Goal: Task Accomplishment & Management: Use online tool/utility

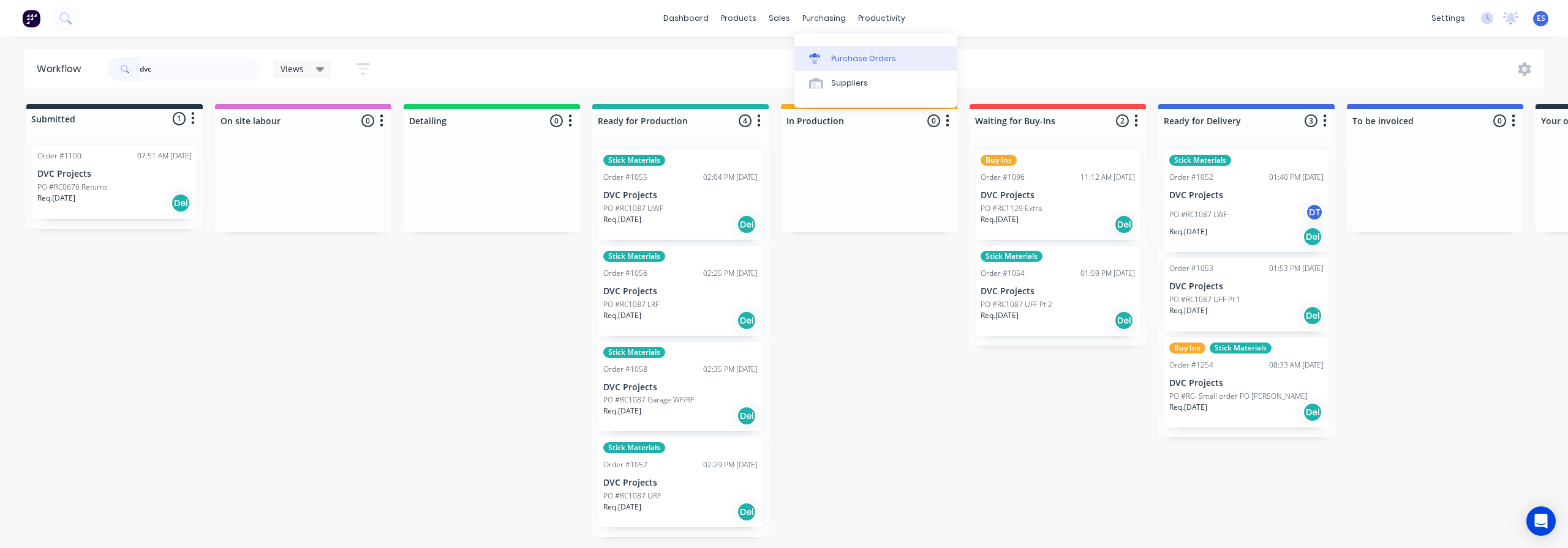
click at [841, 60] on div "Purchase Orders" at bounding box center [863, 59] width 65 height 11
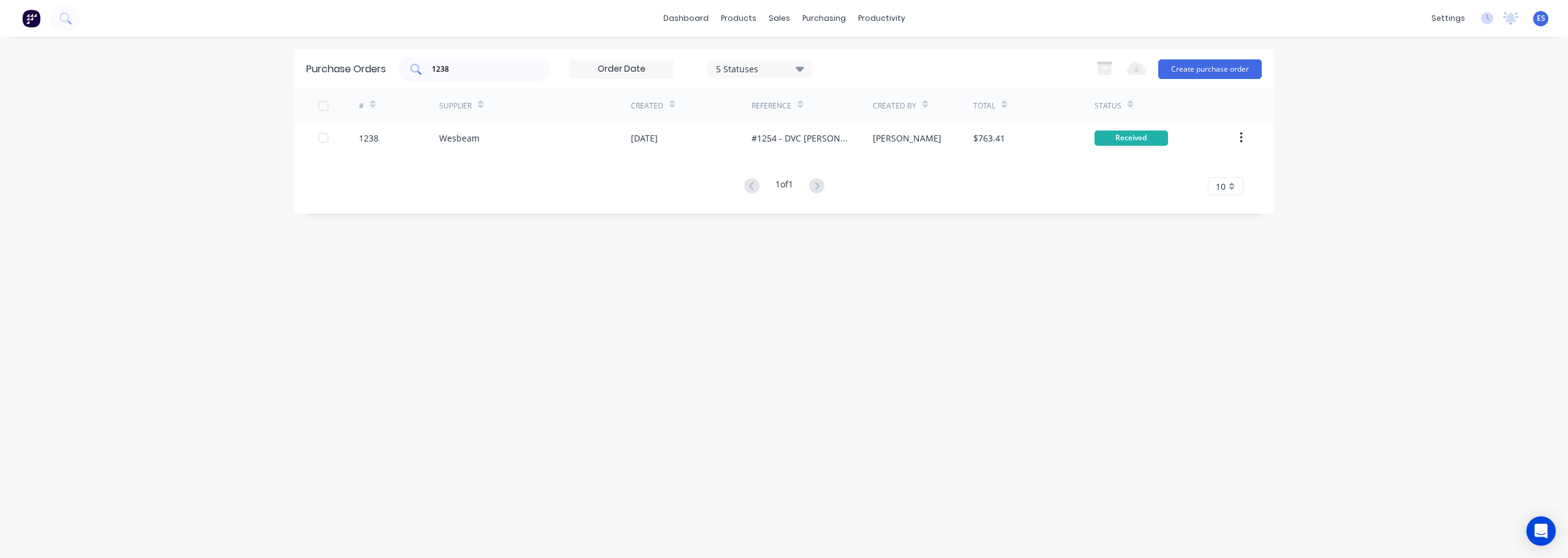
click at [486, 76] on div "1238" at bounding box center [475, 69] width 153 height 25
type input "1"
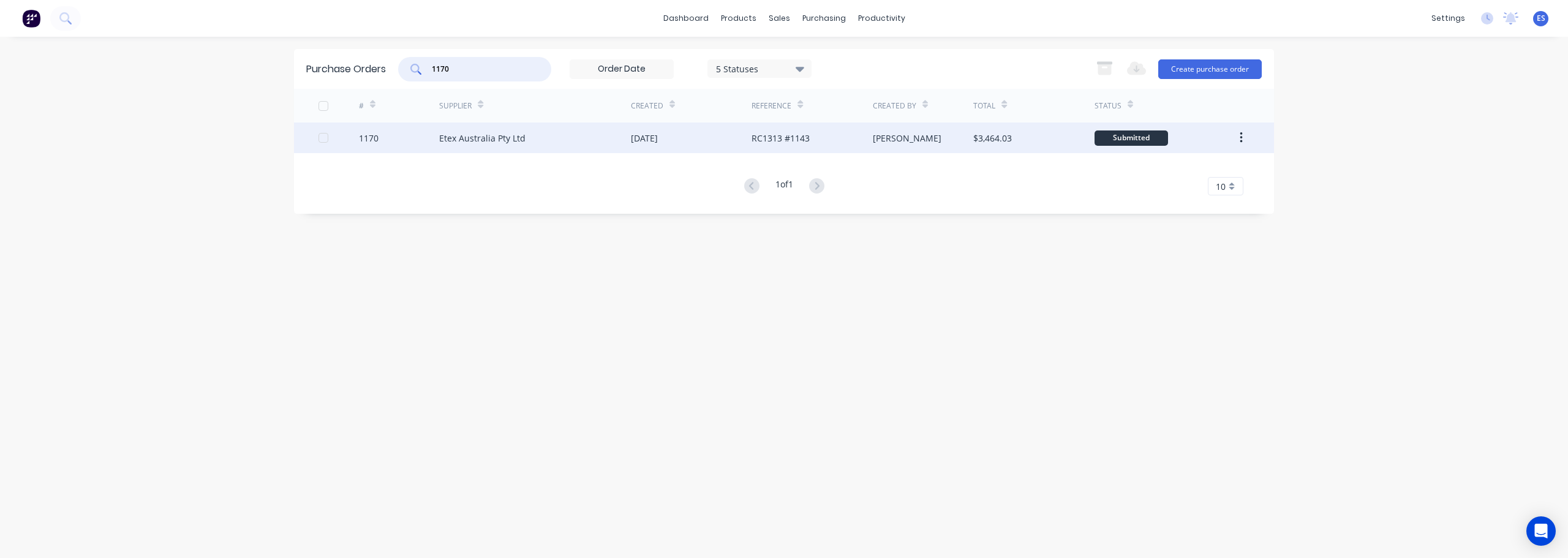
type input "1170"
click at [526, 146] on div "Etex Australia Pty Ltd" at bounding box center [535, 137] width 191 height 30
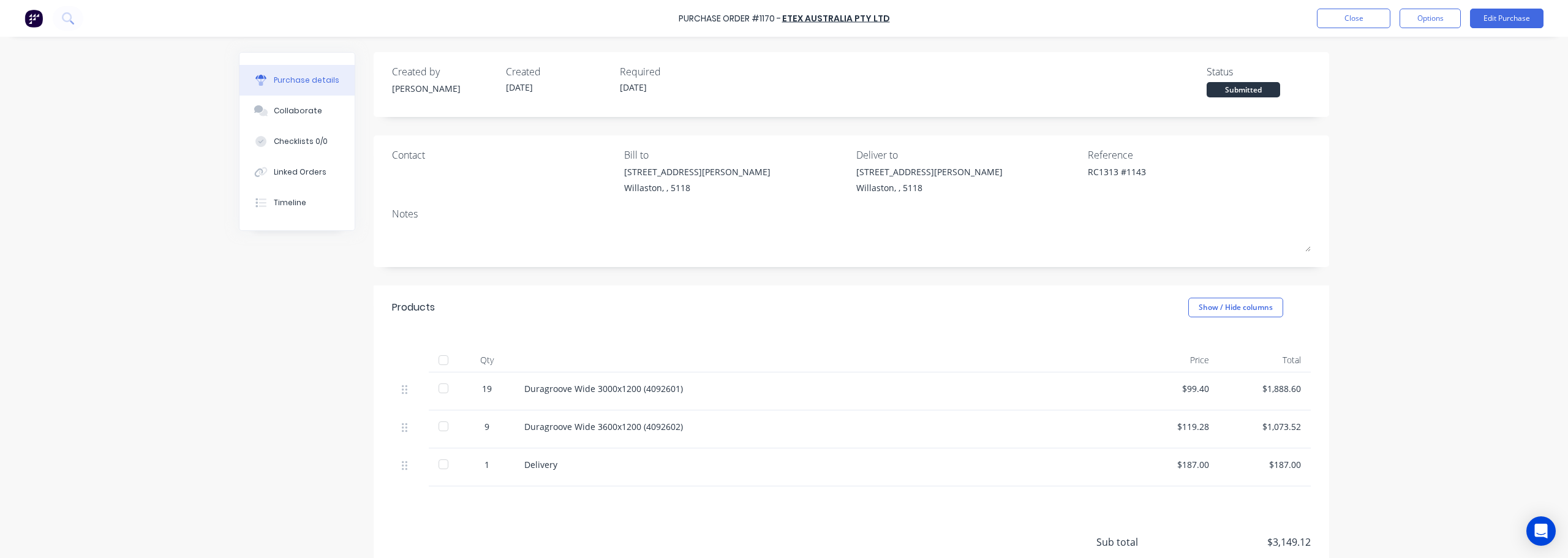
click at [441, 363] on div at bounding box center [444, 360] width 25 height 25
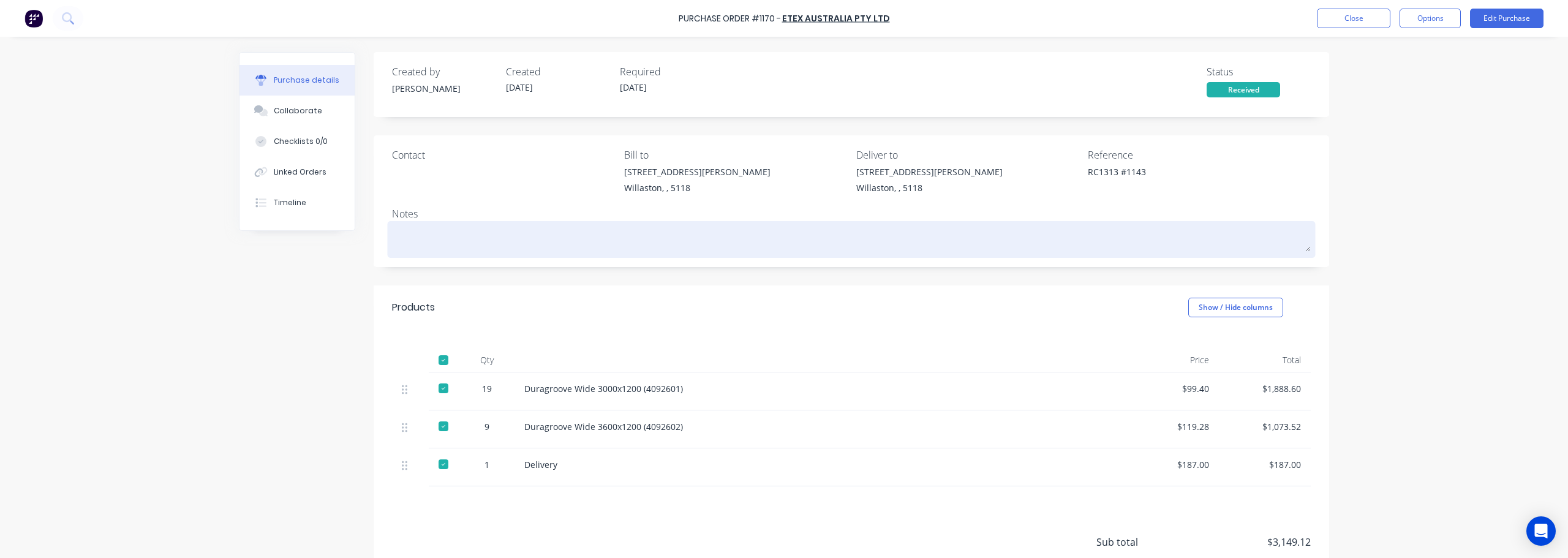
click at [430, 249] on textarea at bounding box center [851, 238] width 918 height 28
type textarea "x"
type textarea "3"
type textarea "x"
type textarea "3/"
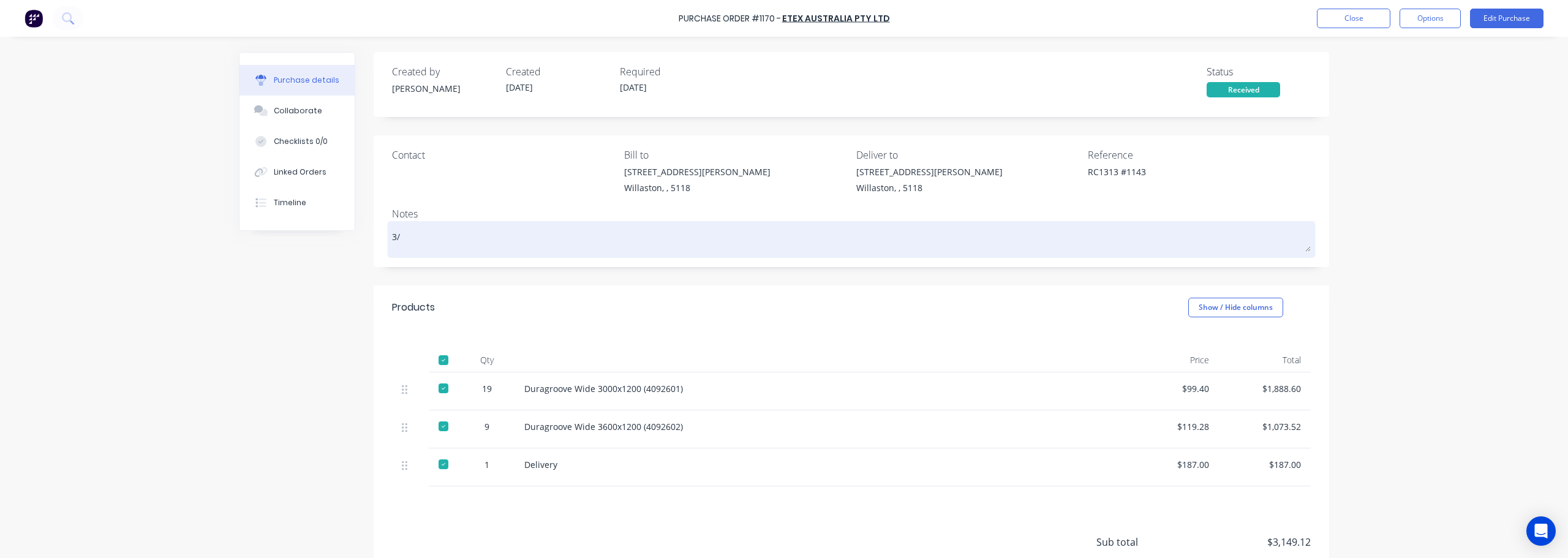
type textarea "x"
type textarea "3/1"
type textarea "x"
type textarea "3/10"
type textarea "x"
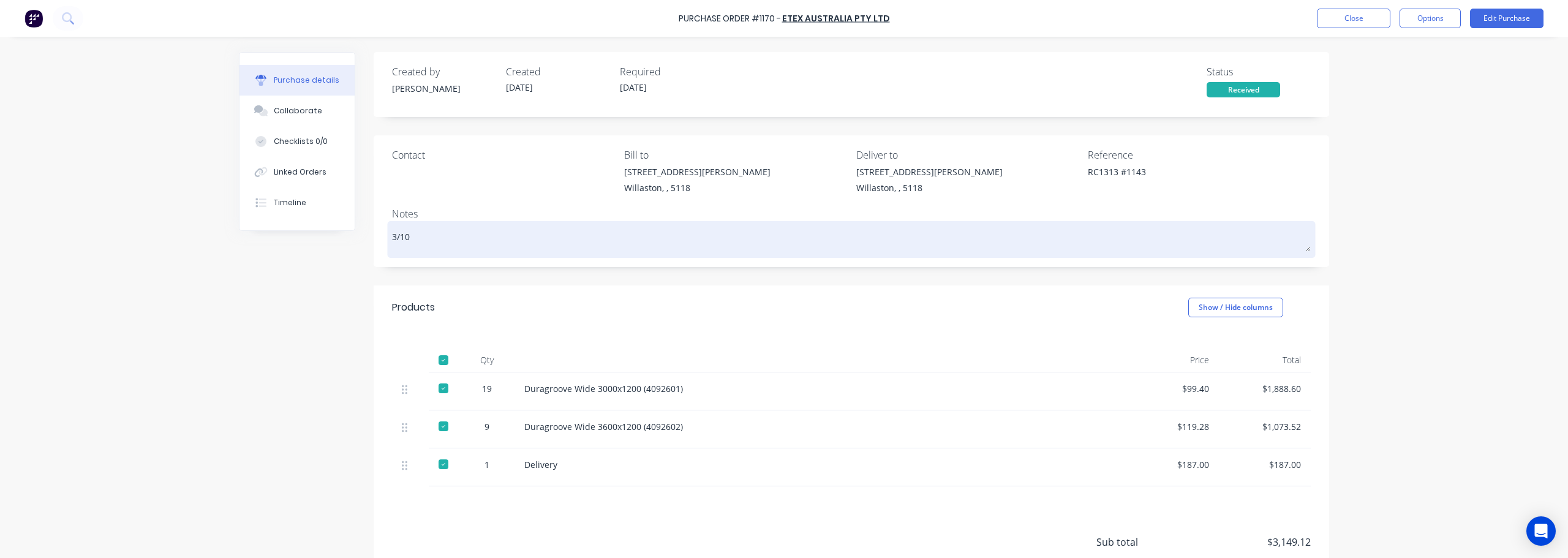
type textarea "3/10"
type textarea "x"
type textarea "3/10 ="
type textarea "x"
type textarea "3/10"
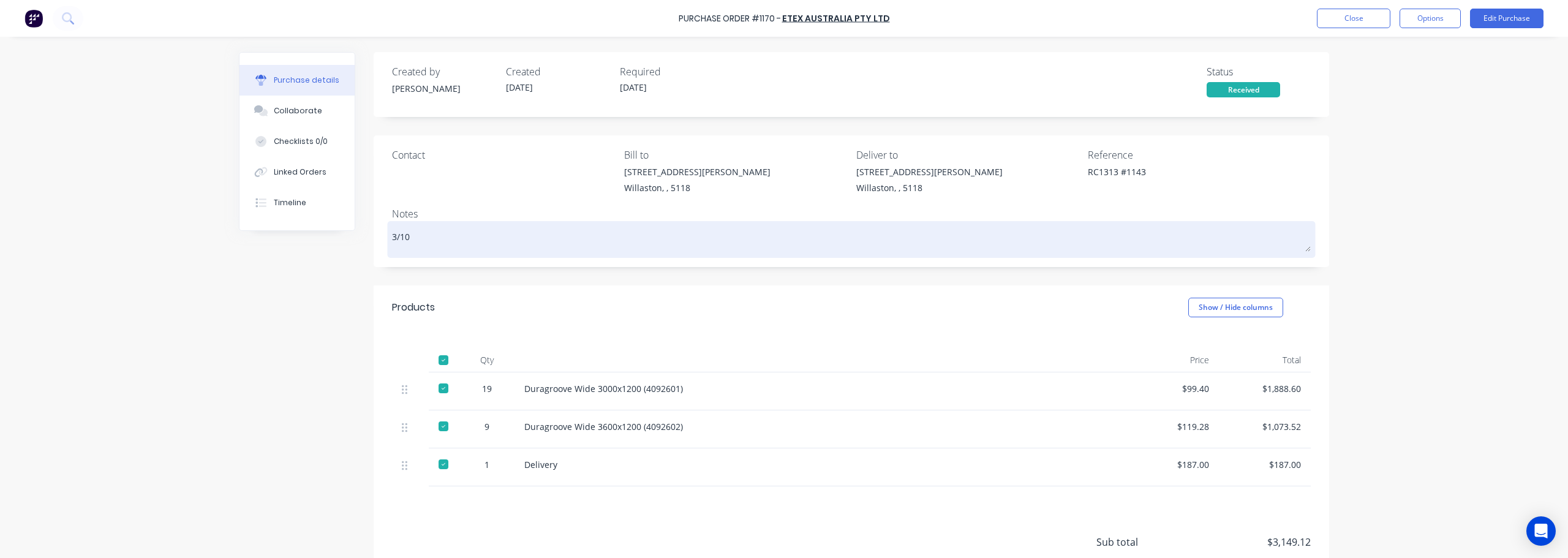
type textarea "x"
type textarea "3/10 -"
type textarea "x"
type textarea "3/10 -"
type textarea "x"
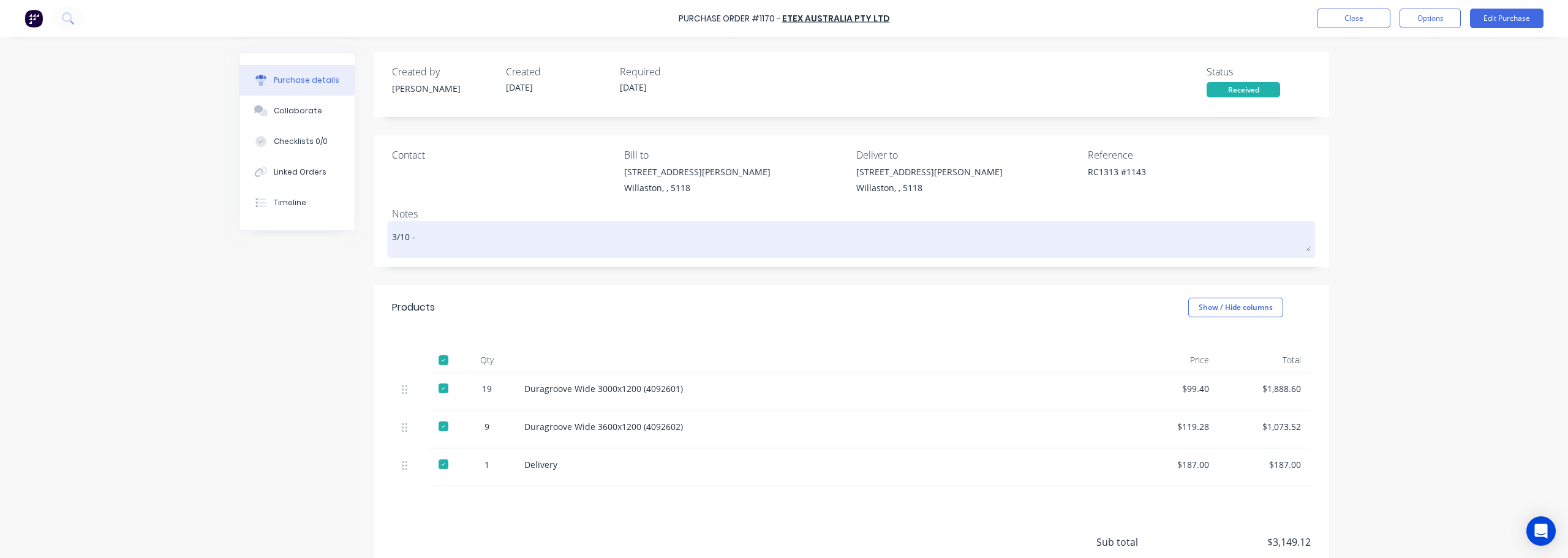
type textarea "3/10 - f"
type textarea "x"
type textarea "3/10 - fu"
type textarea "x"
type textarea "3/10 - ful"
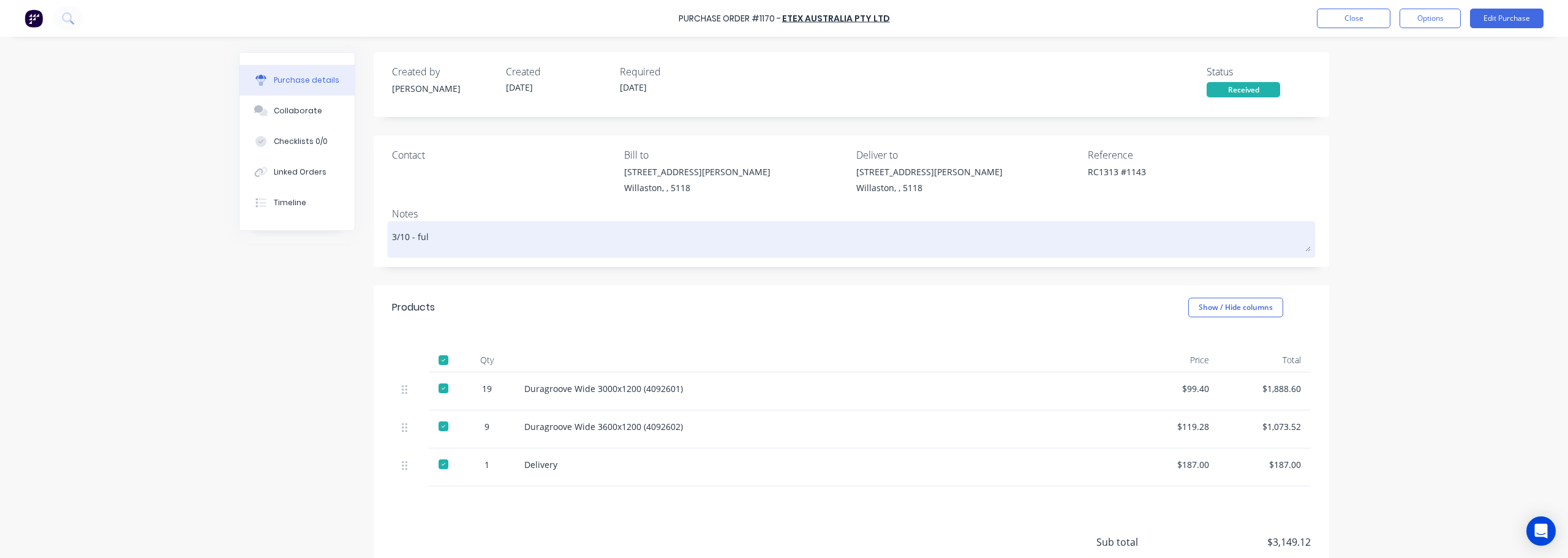
type textarea "x"
type textarea "3/10 - full"
type textarea "x"
type textarea "3/10 - full"
type textarea "x"
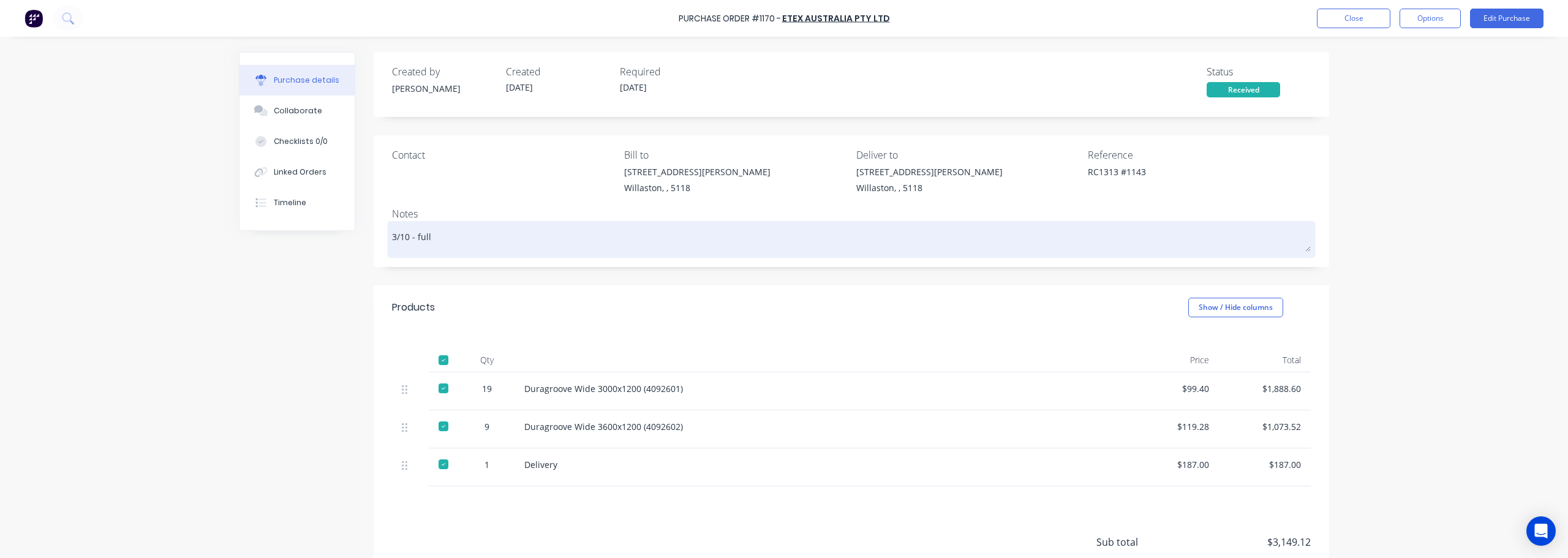
type textarea "3/10 - full e"
type textarea "x"
type textarea "3/10 - full es"
type textarea "x"
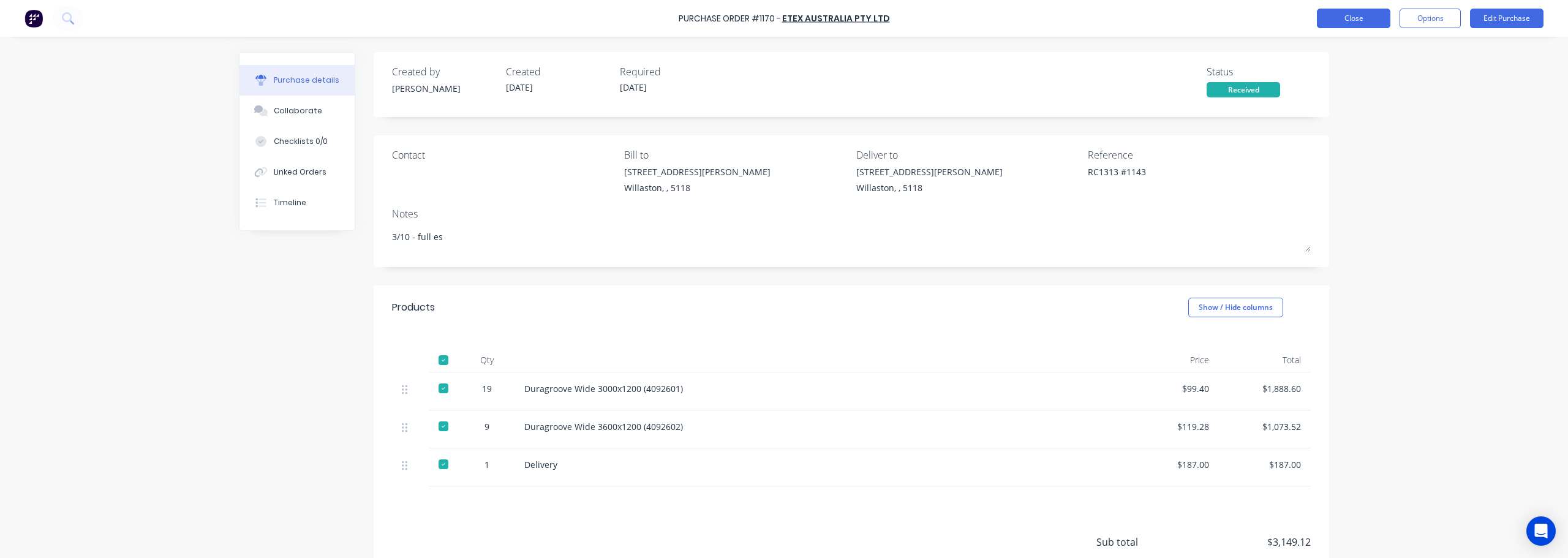
type textarea "3/10 - full es"
type textarea "x"
type textarea "3/10 - full es"
click at [1356, 19] on button "Close" at bounding box center [1354, 17] width 74 height 19
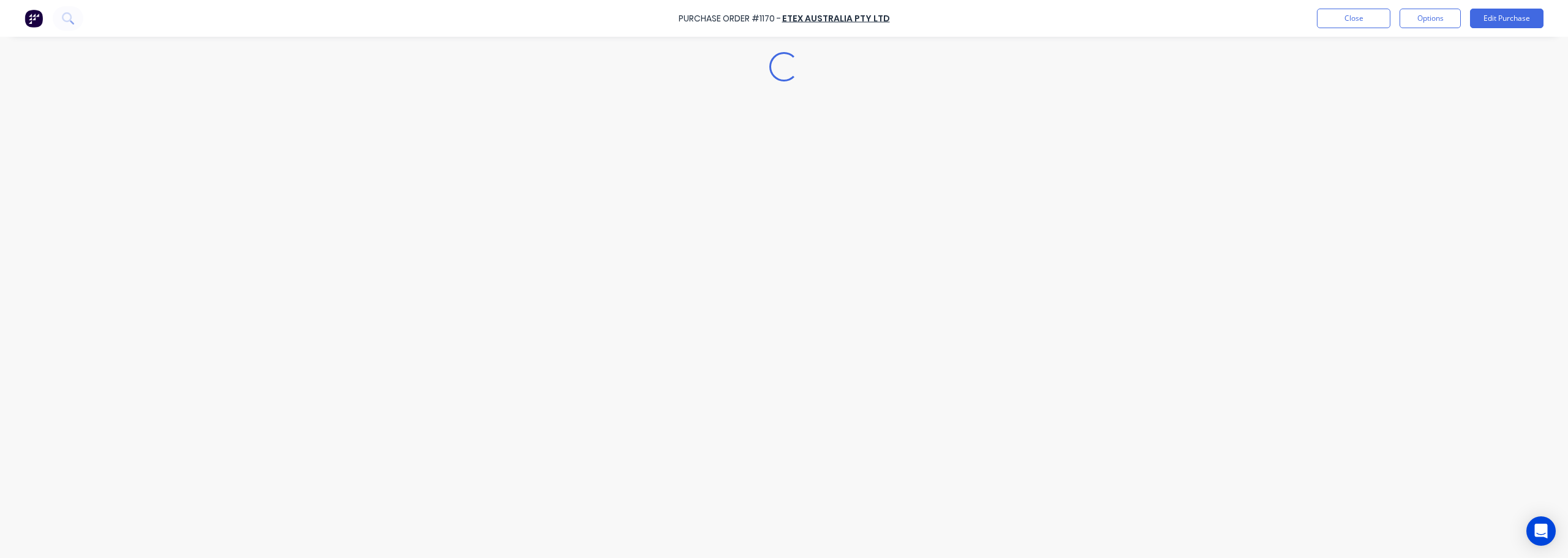
type textarea "x"
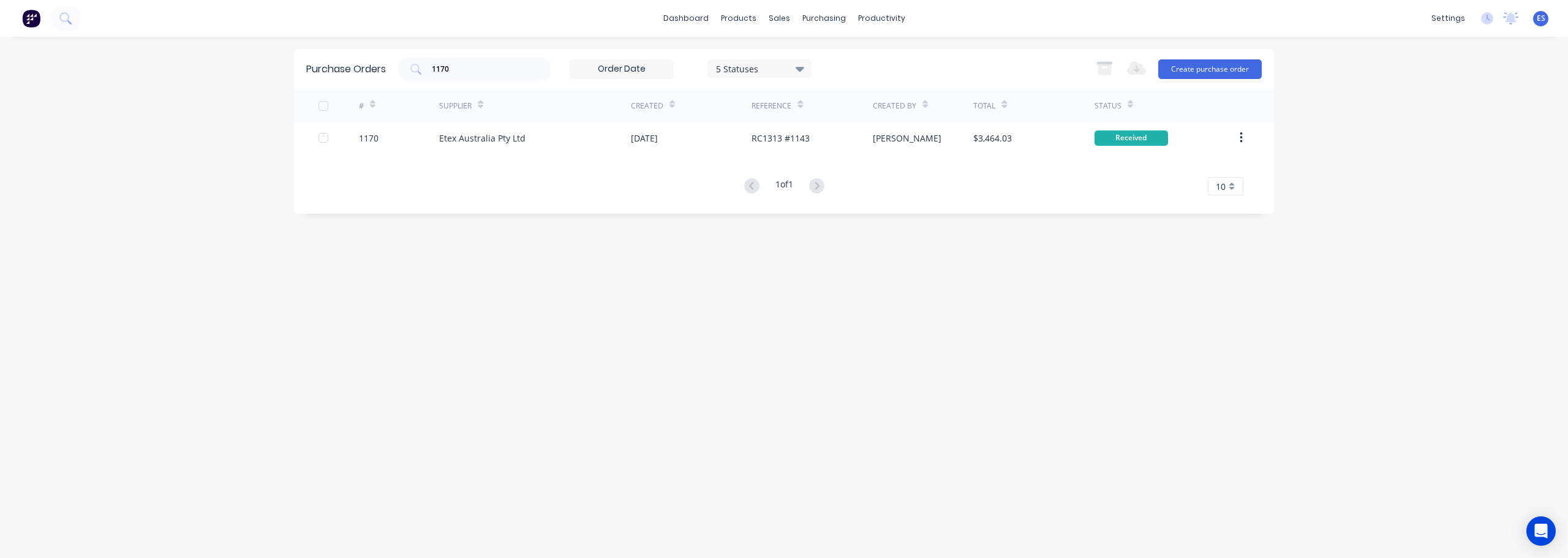
drag, startPoint x: 183, startPoint y: 297, endPoint x: 190, endPoint y: 285, distance: 13.9
click at [186, 292] on div "dashboard products sales purchasing productivity dashboard products Product Cat…" at bounding box center [784, 279] width 1568 height 558
click at [468, 71] on input "1170" at bounding box center [481, 69] width 101 height 12
type input "1"
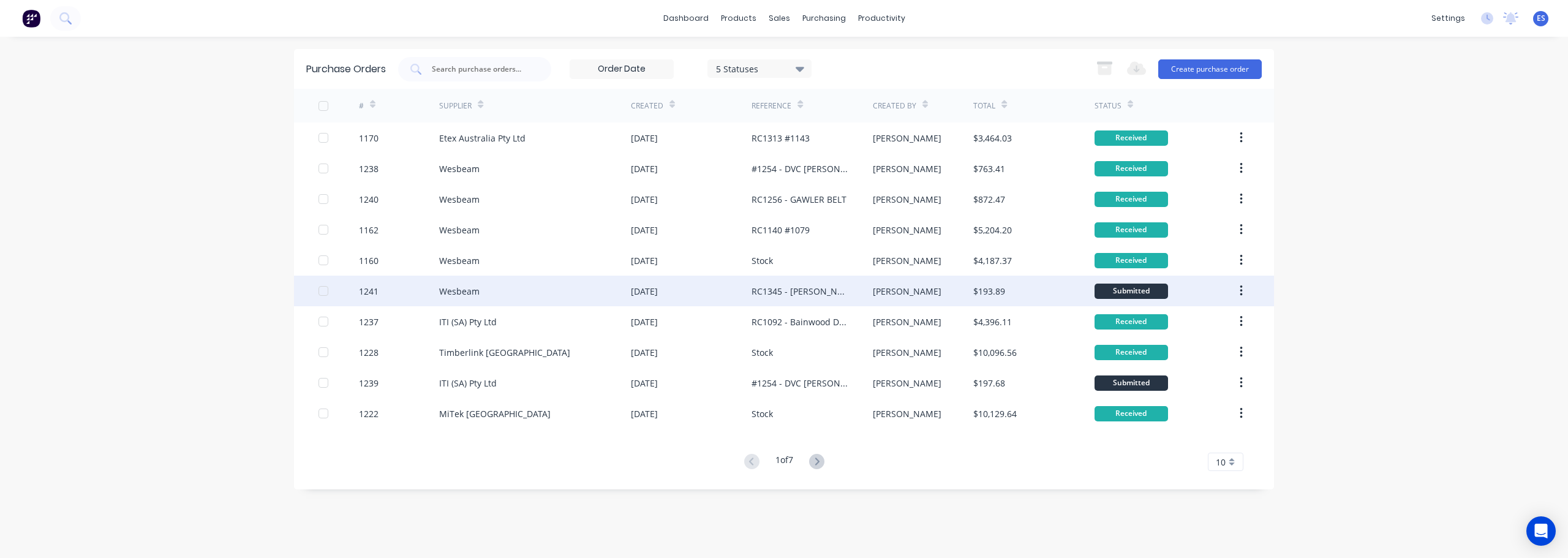
click at [580, 282] on div "Wesbeam" at bounding box center [535, 291] width 191 height 30
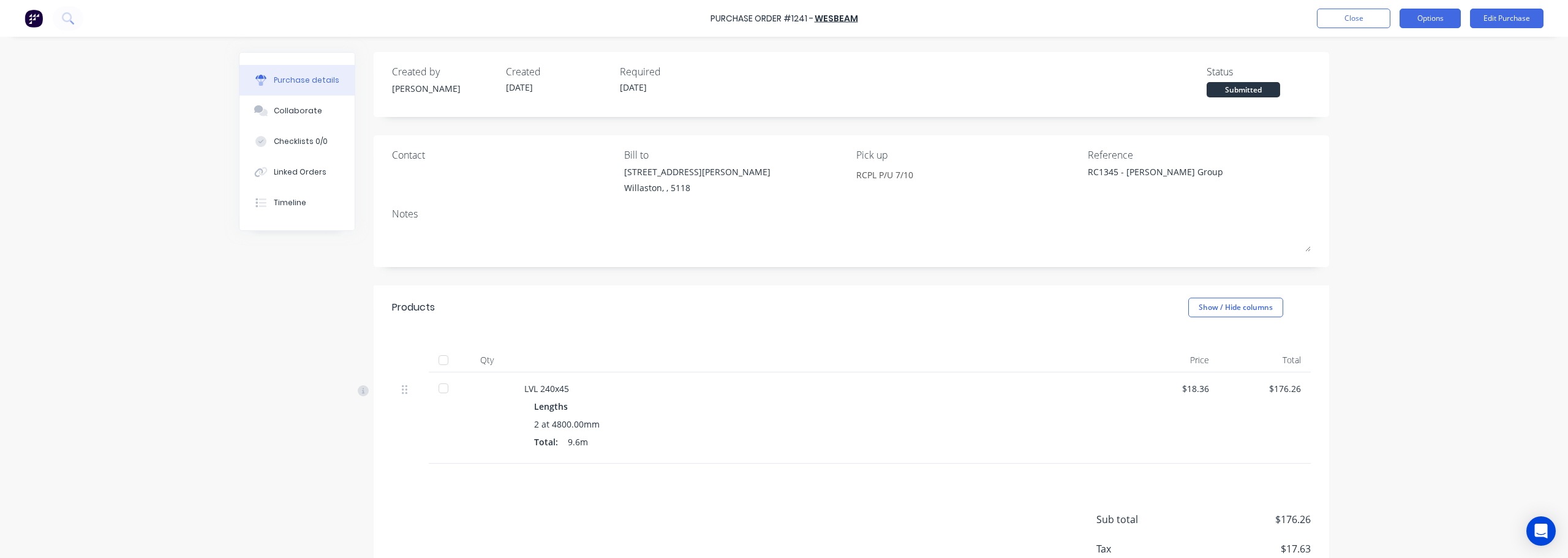
click at [1446, 26] on button "Options" at bounding box center [1430, 17] width 62 height 19
click at [1403, 44] on div "Print / Email" at bounding box center [1402, 50] width 94 height 17
click at [1415, 103] on div "Without pricing" at bounding box center [1402, 99] width 94 height 17
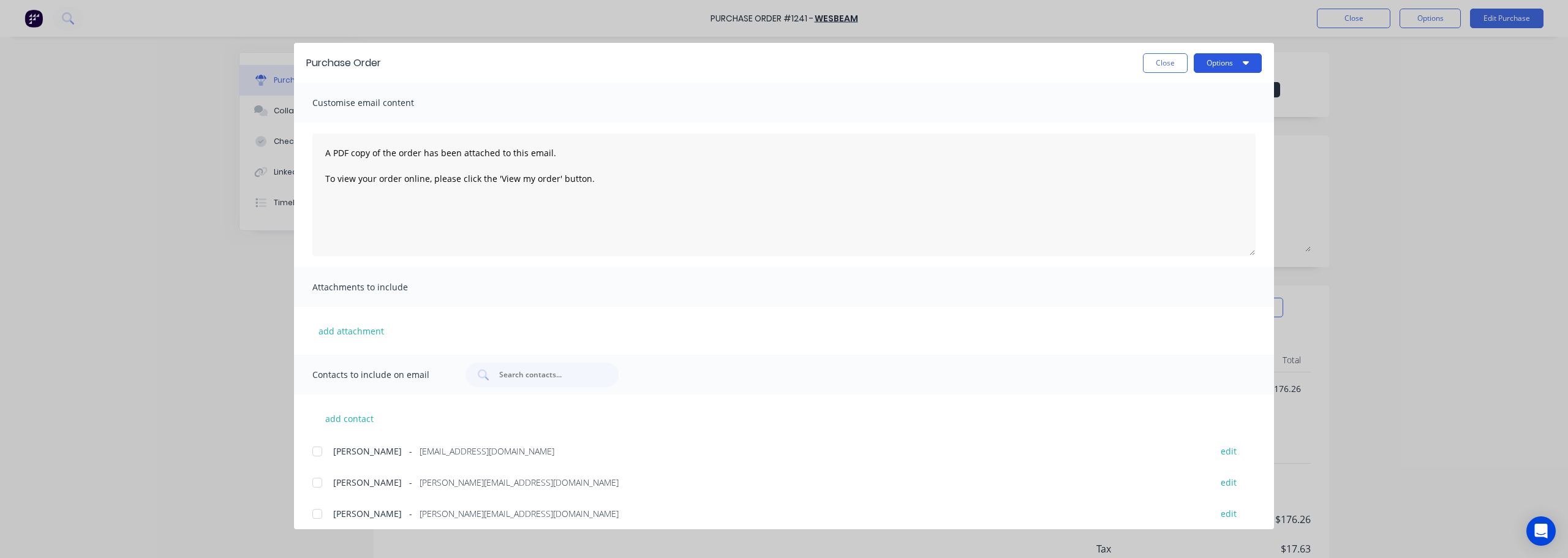
click at [1242, 64] on icon "button" at bounding box center [1245, 63] width 6 height 10
click at [1218, 118] on div "Print" at bounding box center [1204, 118] width 94 height 17
click at [1166, 69] on button "Close" at bounding box center [1165, 63] width 45 height 19
type textarea "x"
